Goal: Communication & Community: Ask a question

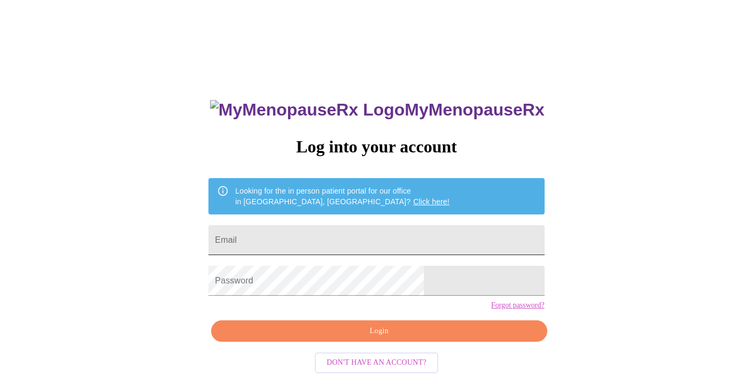
click at [322, 237] on input "Email" at bounding box center [376, 240] width 336 height 30
type input "[EMAIL_ADDRESS][DOMAIN_NAME]"
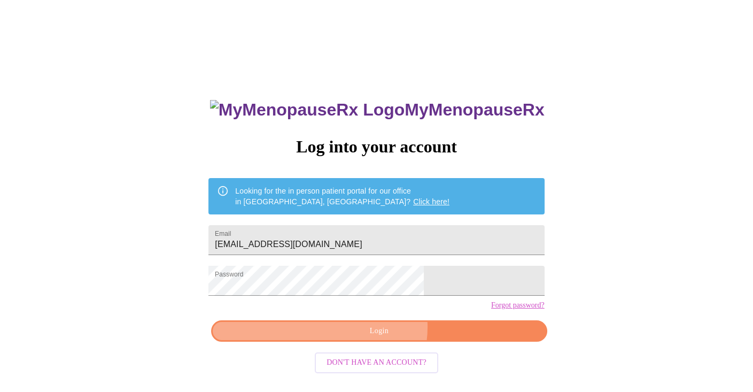
click at [377, 338] on span "Login" at bounding box center [378, 330] width 311 height 13
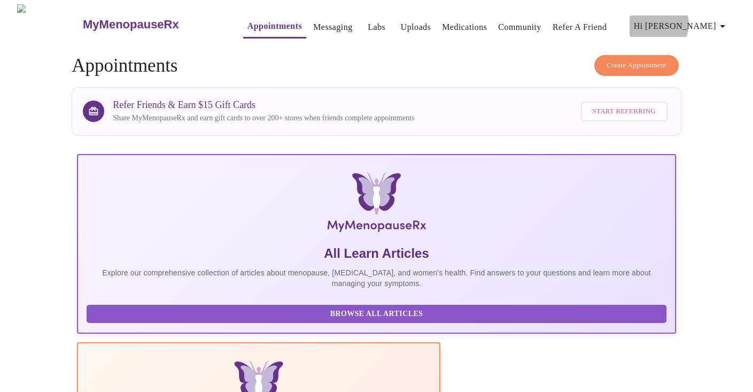
click at [707, 20] on span "Hi [PERSON_NAME]" at bounding box center [681, 26] width 95 height 15
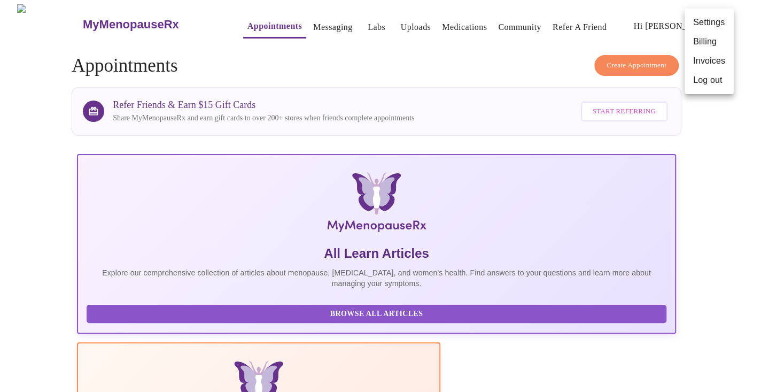
click at [300, 22] on div at bounding box center [380, 196] width 761 height 392
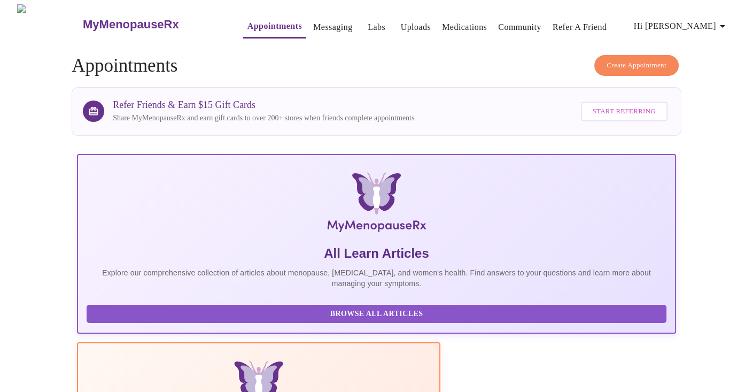
click at [313, 25] on link "Messaging" at bounding box center [332, 27] width 39 height 15
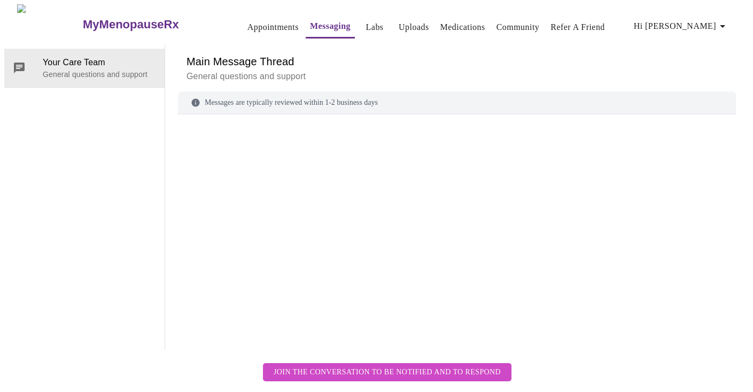
scroll to position [40, 0]
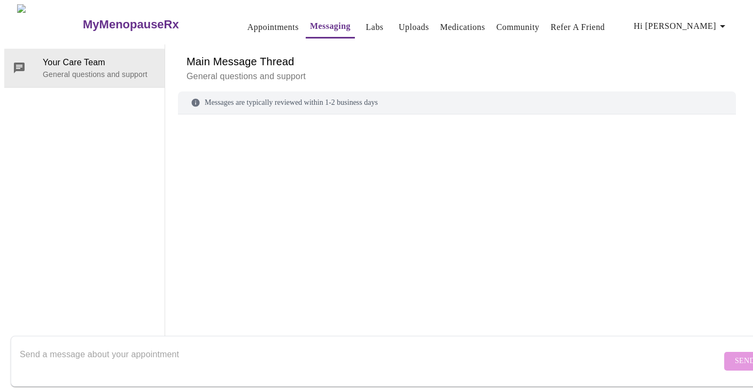
click at [186, 350] on textarea "Send a message about your appointment" at bounding box center [370, 361] width 701 height 34
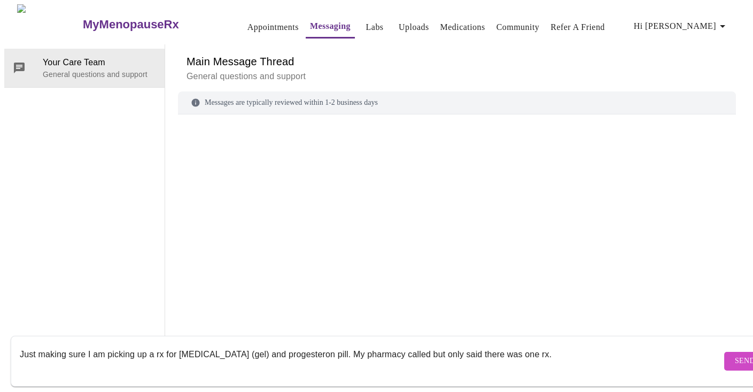
type textarea "Just making sure I am picking up a rx for [MEDICAL_DATA] (gel) and progesteron …"
click at [724, 352] on button "Send" at bounding box center [745, 361] width 42 height 19
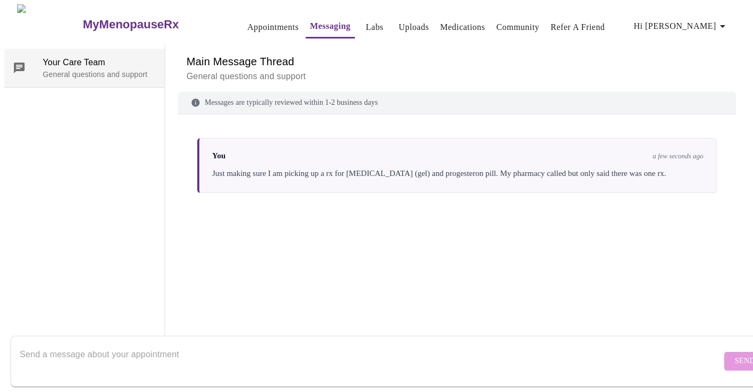
scroll to position [0, 0]
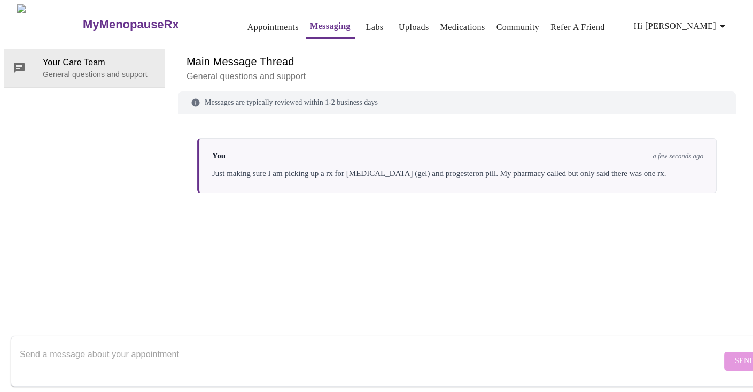
click at [247, 20] on link "Appointments" at bounding box center [272, 27] width 51 height 15
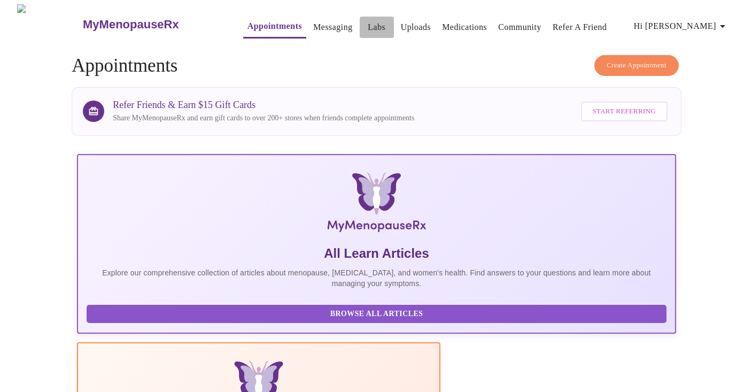
click at [368, 21] on link "Labs" at bounding box center [377, 27] width 18 height 15
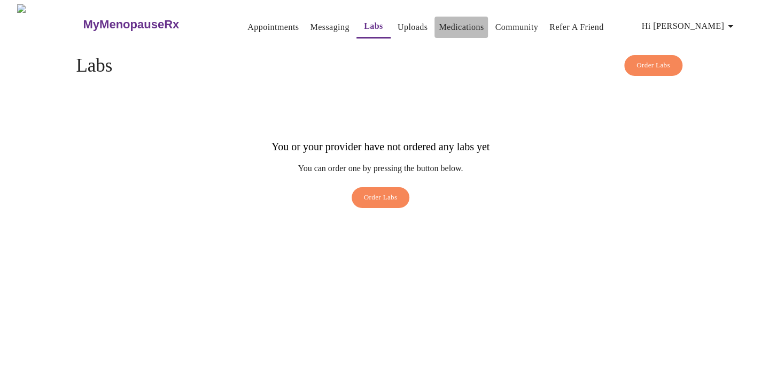
click at [439, 20] on link "Medications" at bounding box center [461, 27] width 45 height 15
